Goal: Navigation & Orientation: Understand site structure

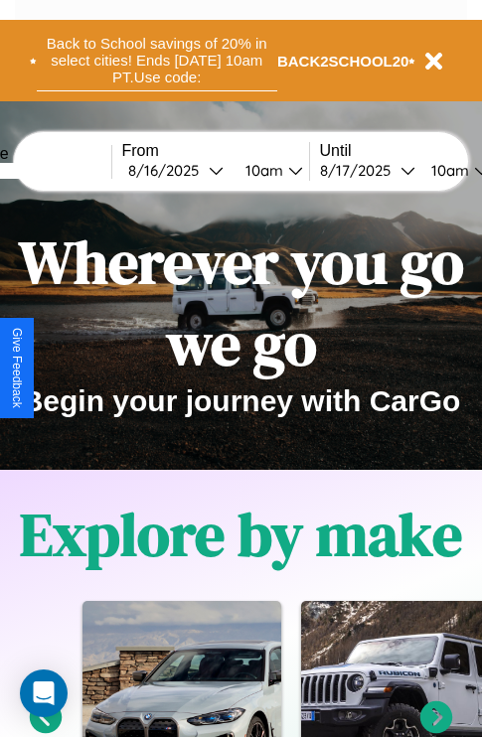
click at [156, 61] on button "Back to School savings of 20% in select cities! Ends [DATE] 10am PT. Use code:" at bounding box center [157, 61] width 240 height 62
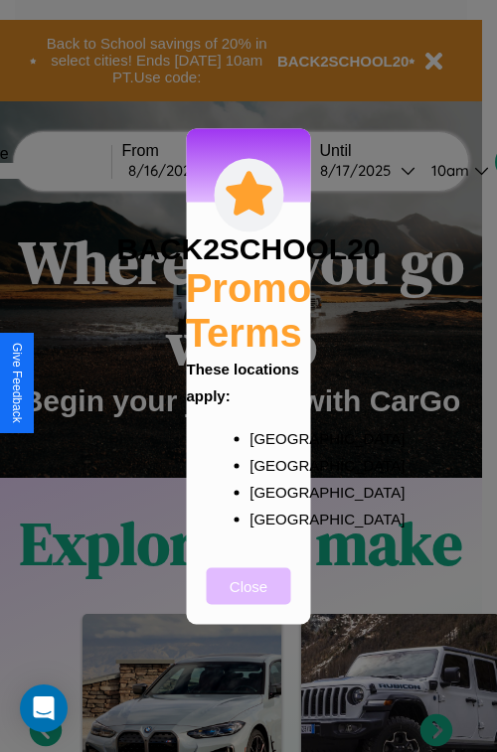
click at [248, 599] on button "Close" at bounding box center [249, 585] width 84 height 37
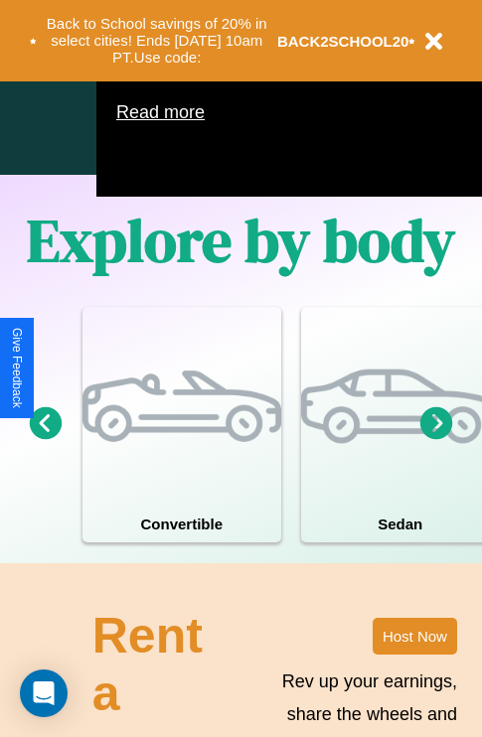
scroll to position [1276, 0]
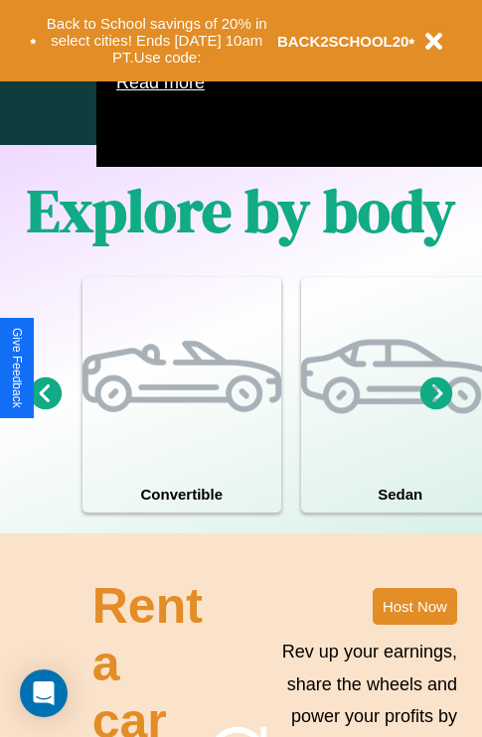
click at [436, 409] on icon at bounding box center [436, 392] width 33 height 33
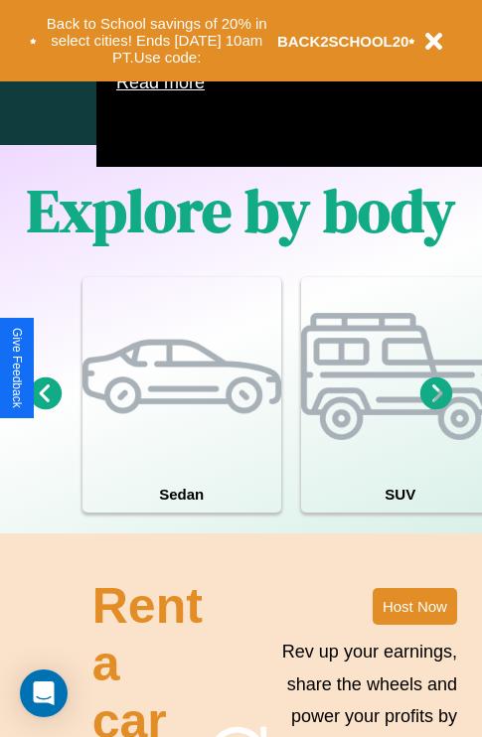
click at [436, 409] on icon at bounding box center [436, 392] width 33 height 33
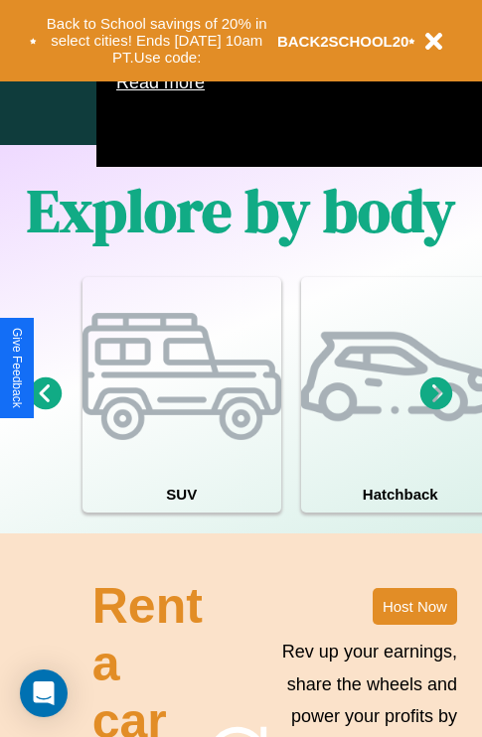
click at [45, 409] on icon at bounding box center [46, 392] width 33 height 33
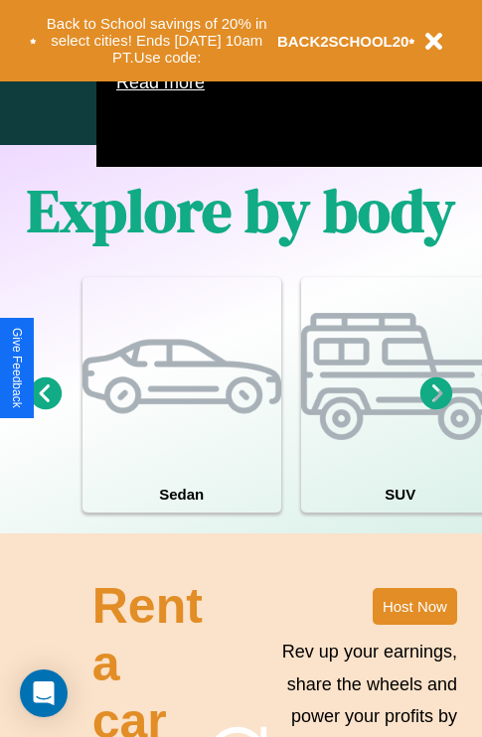
click at [436, 409] on icon at bounding box center [436, 392] width 33 height 33
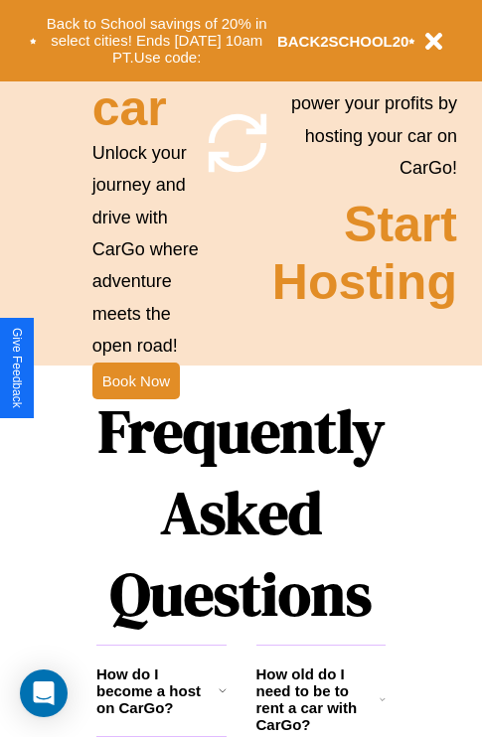
scroll to position [1934, 0]
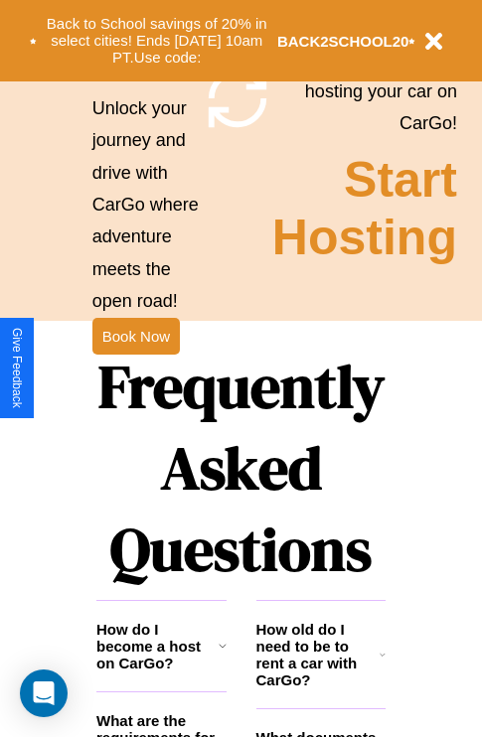
click at [135, 368] on h1 "Frequently Asked Questions" at bounding box center [240, 468] width 289 height 264
